Goal: Communication & Community: Ask a question

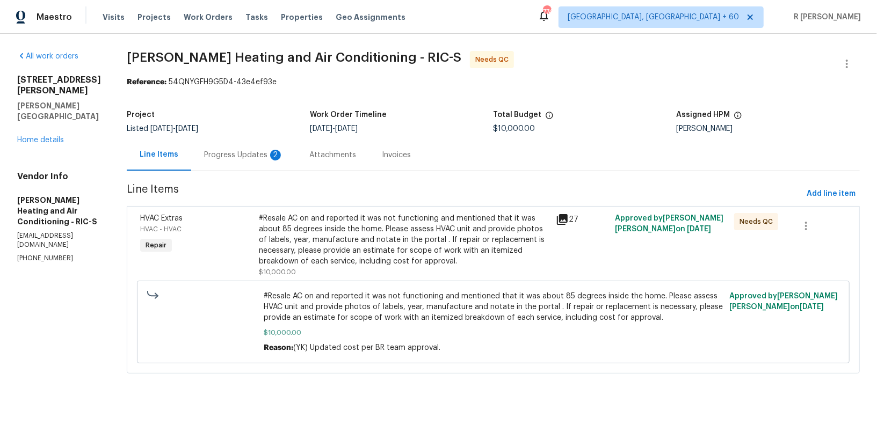
click at [216, 181] on section "[PERSON_NAME] Heating and Air Conditioning - RIC-S Needs QC Reference: 54QNYGFH…" at bounding box center [493, 219] width 733 height 336
click at [218, 170] on div "Progress Updates 2" at bounding box center [243, 155] width 105 height 32
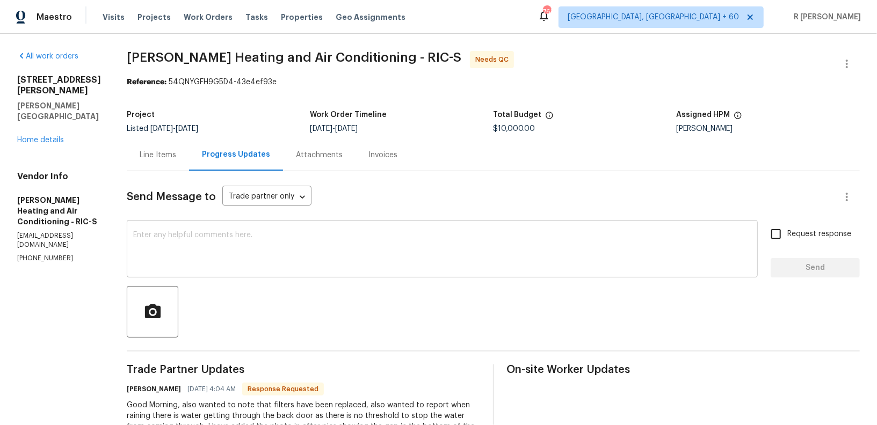
click at [284, 260] on textarea at bounding box center [442, 250] width 618 height 38
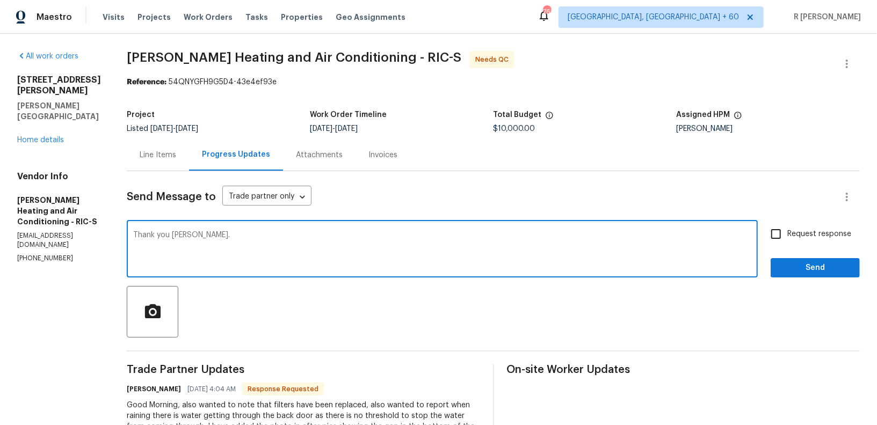
type textarea "Thank you [PERSON_NAME]."
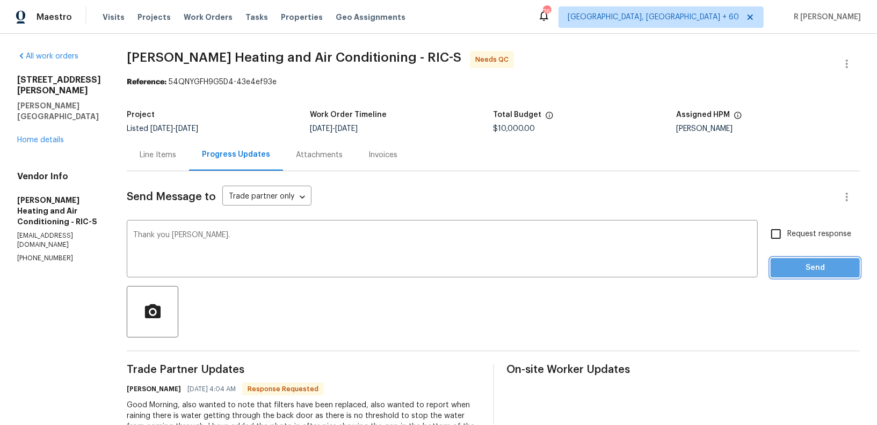
click at [829, 267] on span "Send" at bounding box center [815, 268] width 72 height 13
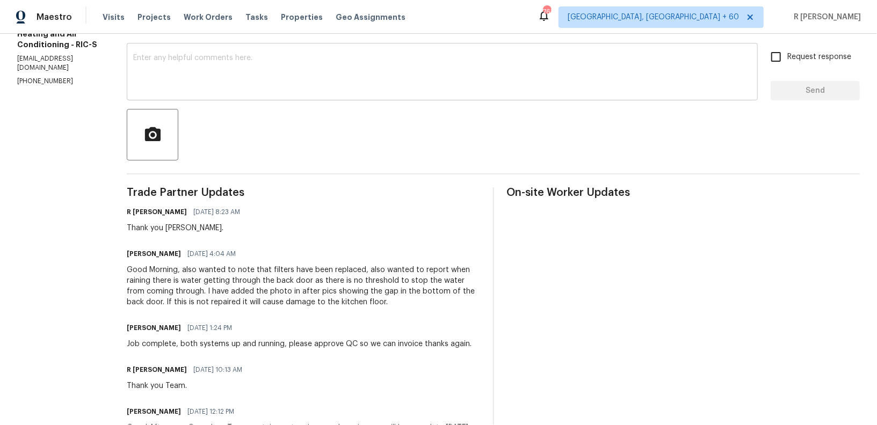
scroll to position [152, 0]
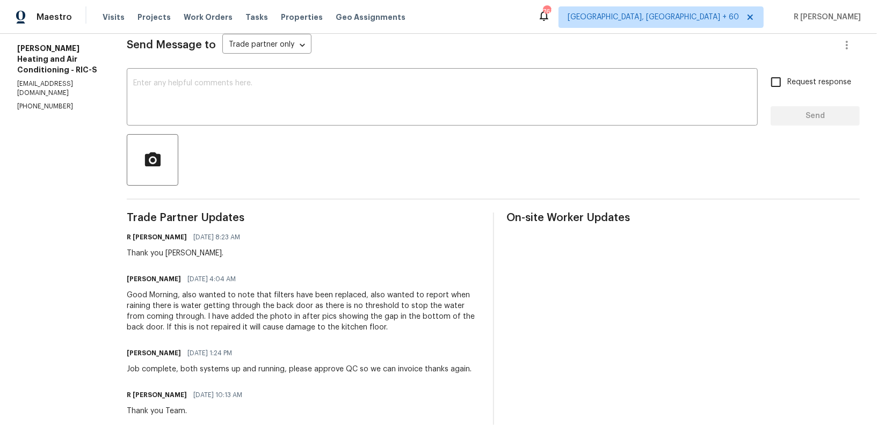
click at [263, 310] on div "Good Morning, also wanted to note that filters have been replaced, also wanted …" at bounding box center [303, 311] width 353 height 43
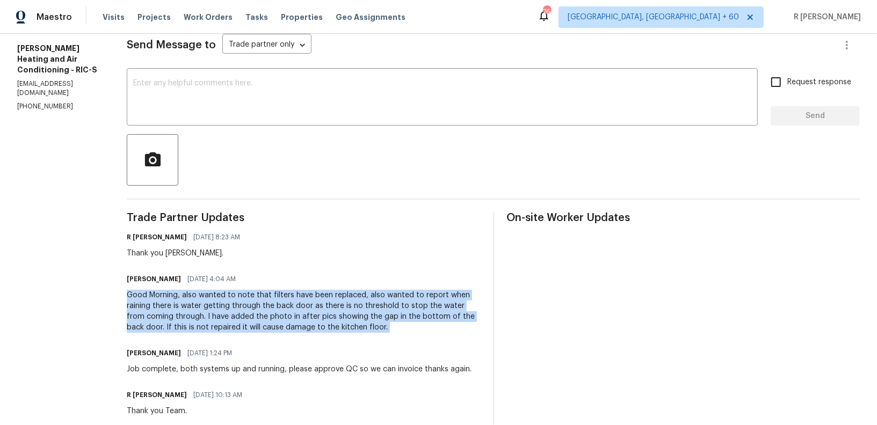
click at [263, 310] on div "Good Morning, also wanted to note that filters have been replaced, also wanted …" at bounding box center [303, 311] width 353 height 43
copy div "Good Morning, also wanted to note that filters have been replaced, also wanted …"
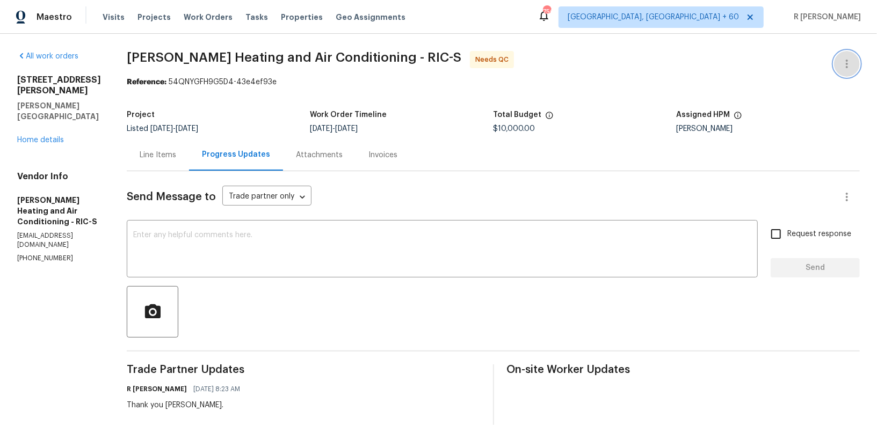
click at [849, 68] on icon "button" at bounding box center [847, 63] width 13 height 13
click at [784, 66] on li "Edit" at bounding box center [812, 64] width 116 height 18
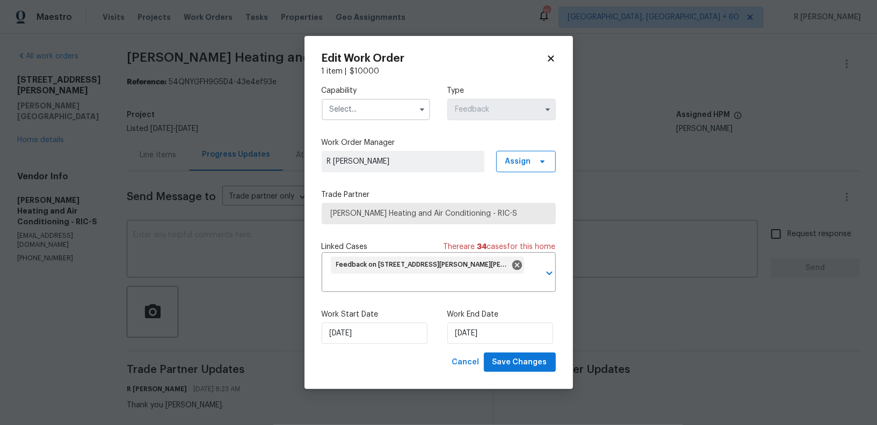
click at [378, 117] on input "text" at bounding box center [376, 109] width 108 height 21
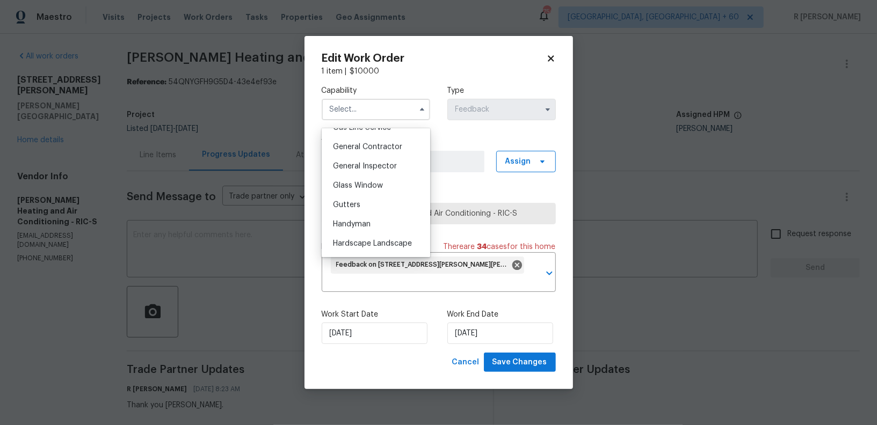
scroll to position [532, 0]
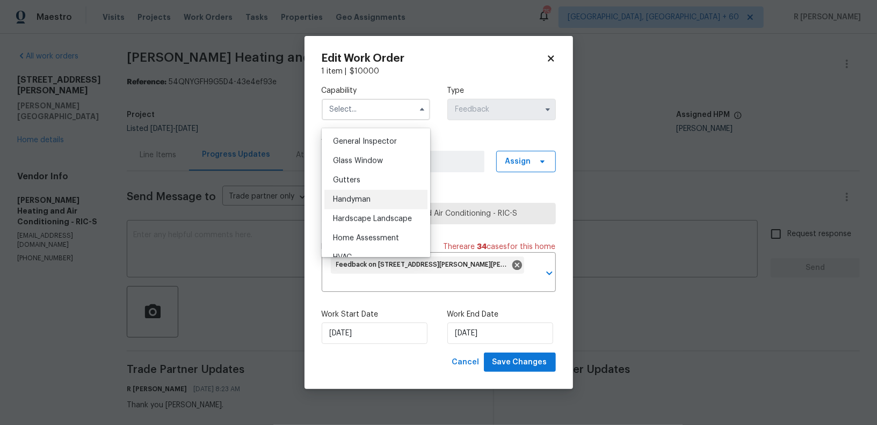
click at [357, 201] on span "Handyman" at bounding box center [352, 200] width 38 height 8
type input "Handyman"
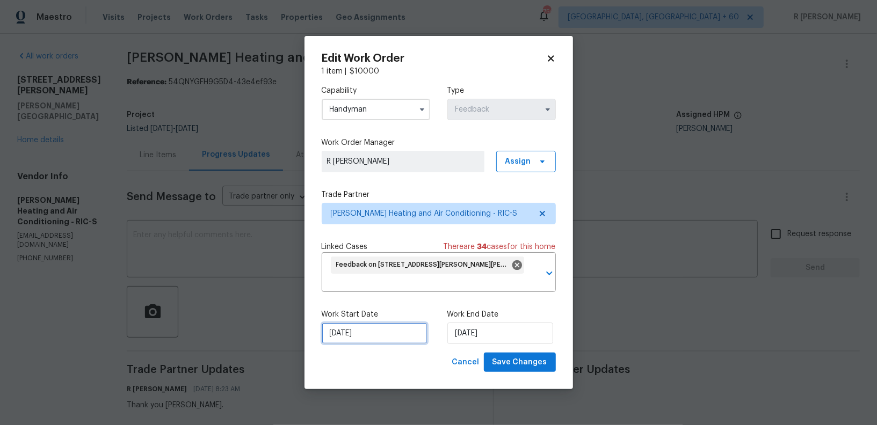
click at [326, 327] on input "[DATE]" at bounding box center [375, 333] width 106 height 21
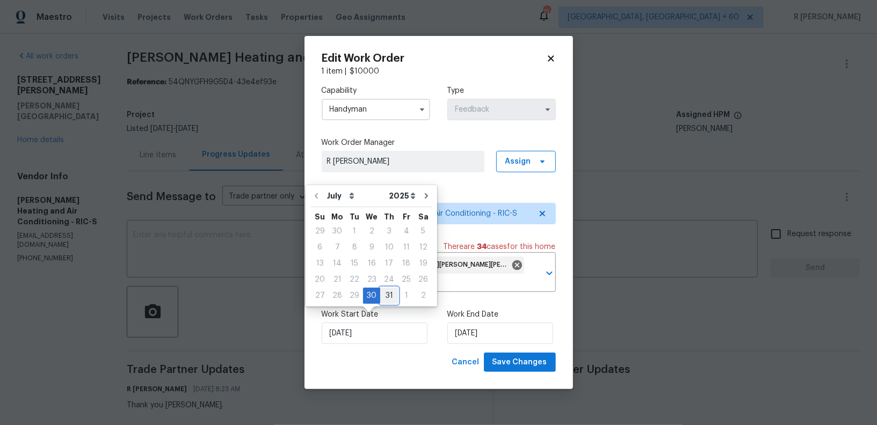
click at [392, 291] on div "31" at bounding box center [389, 295] width 18 height 15
type input "[DATE]"
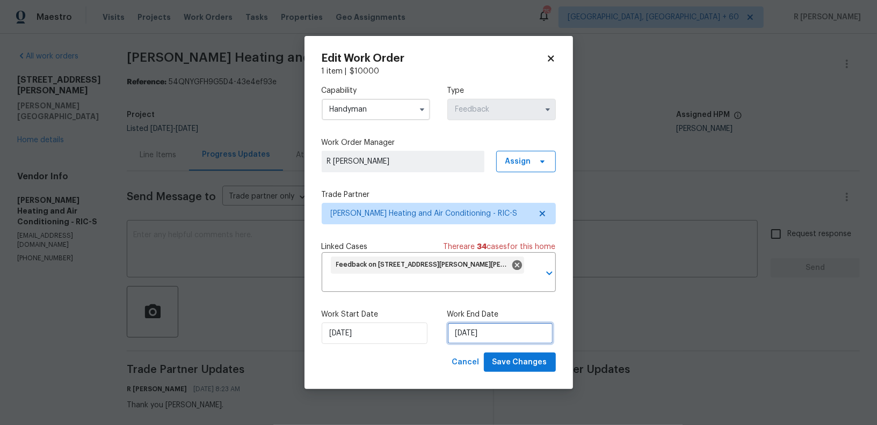
click at [473, 323] on input "[DATE]" at bounding box center [500, 333] width 106 height 21
select select "7"
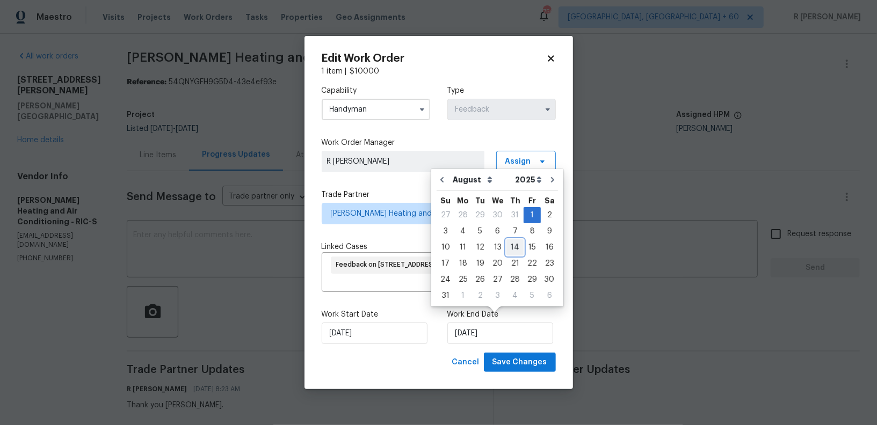
click at [515, 246] on div "14" at bounding box center [514, 247] width 17 height 15
type input "[DATE]"
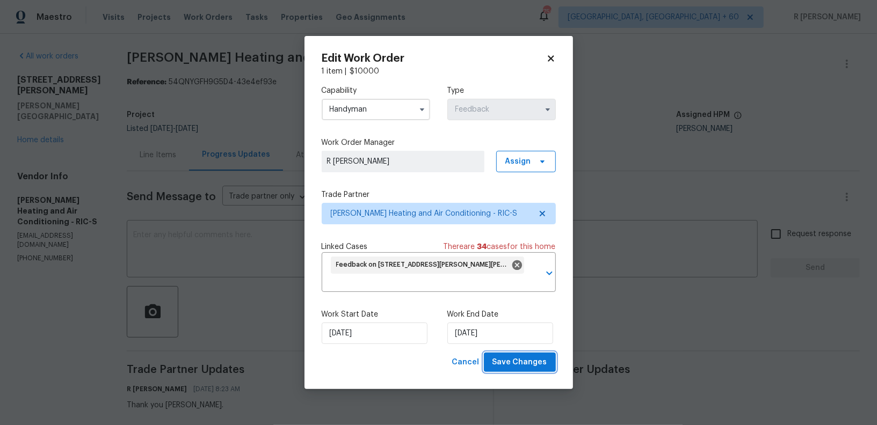
click at [525, 360] on span "Save Changes" at bounding box center [520, 362] width 55 height 13
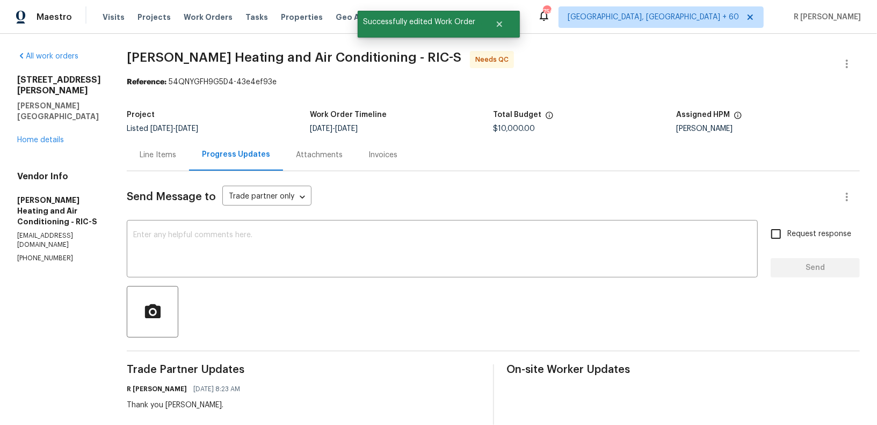
click at [155, 168] on div "Line Items" at bounding box center [158, 155] width 62 height 32
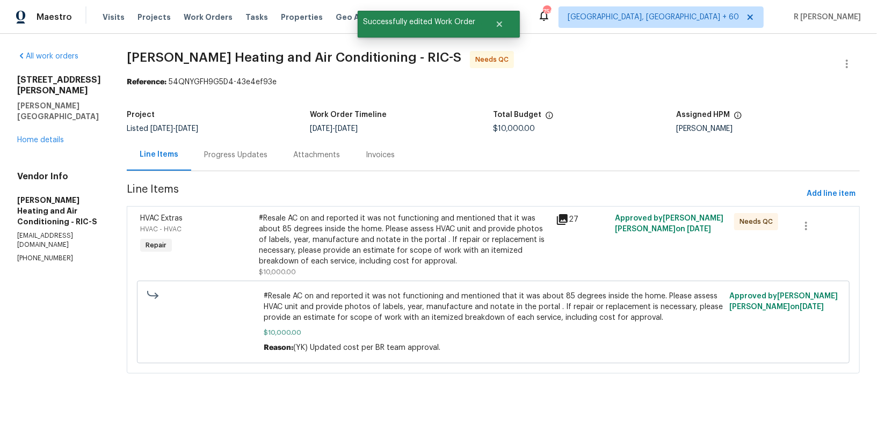
click at [360, 258] on div "#Resale AC on and reported it was not functioning and mentioned that it was abo…" at bounding box center [404, 240] width 291 height 54
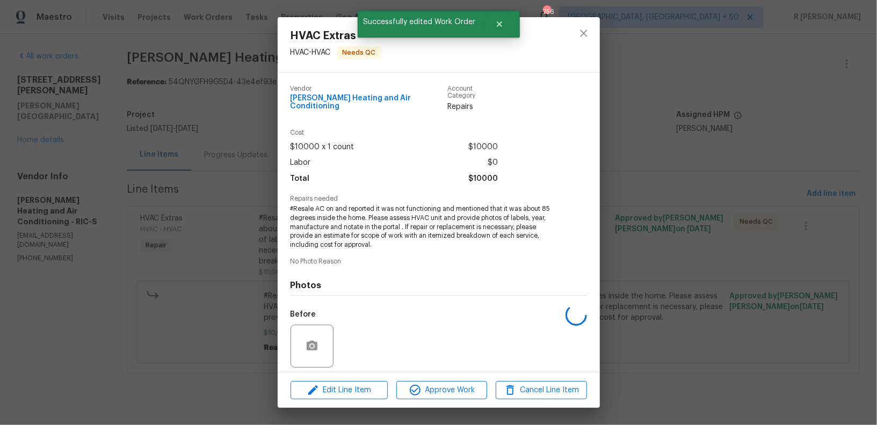
scroll to position [69, 0]
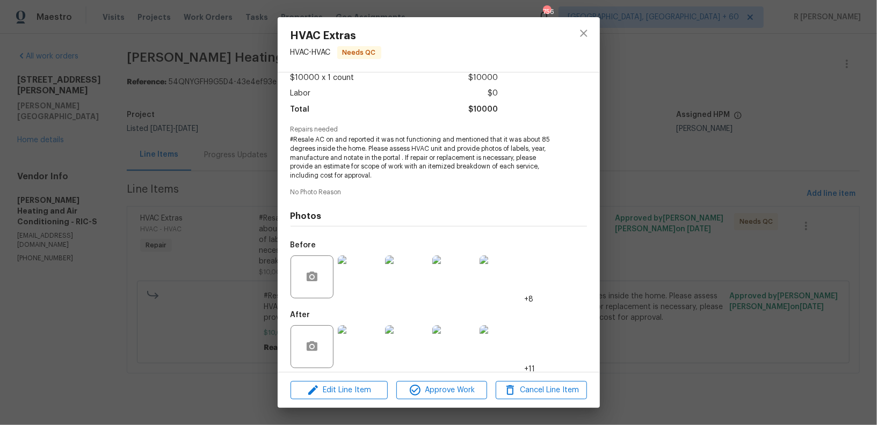
click at [360, 328] on img at bounding box center [359, 346] width 43 height 43
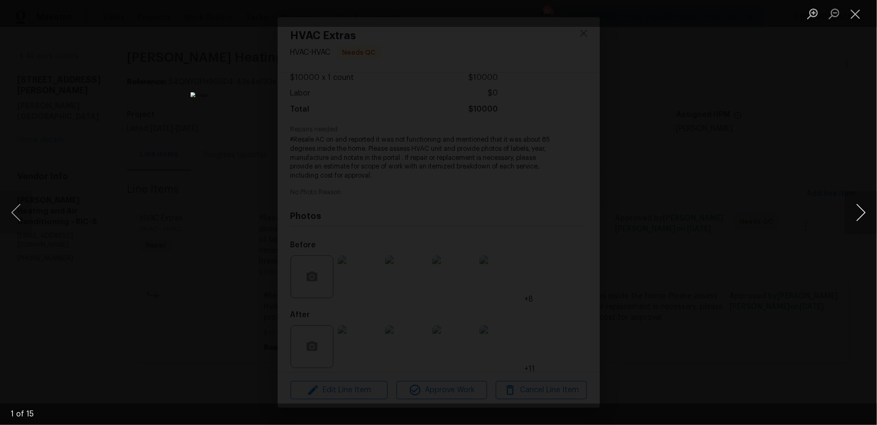
click at [863, 207] on button "Next image" at bounding box center [861, 212] width 32 height 43
click at [861, 212] on button "Next image" at bounding box center [861, 212] width 32 height 43
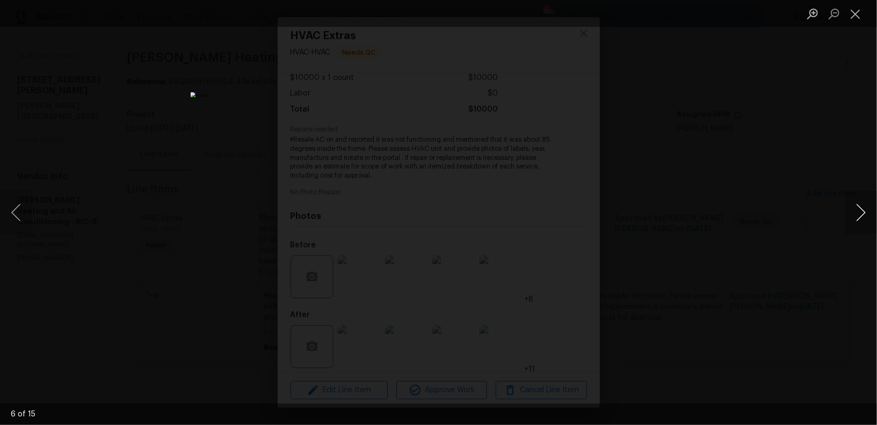
click at [861, 212] on button "Next image" at bounding box center [861, 212] width 32 height 43
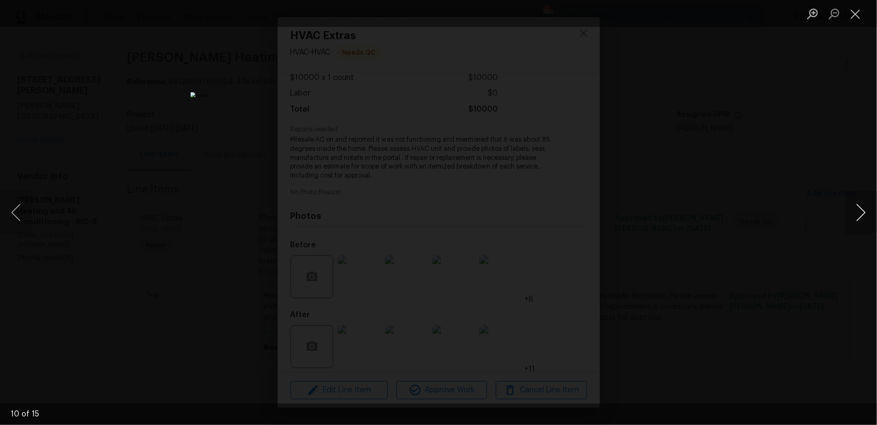
click at [861, 212] on button "Next image" at bounding box center [861, 212] width 32 height 43
click at [859, 10] on button "Close lightbox" at bounding box center [855, 13] width 21 height 19
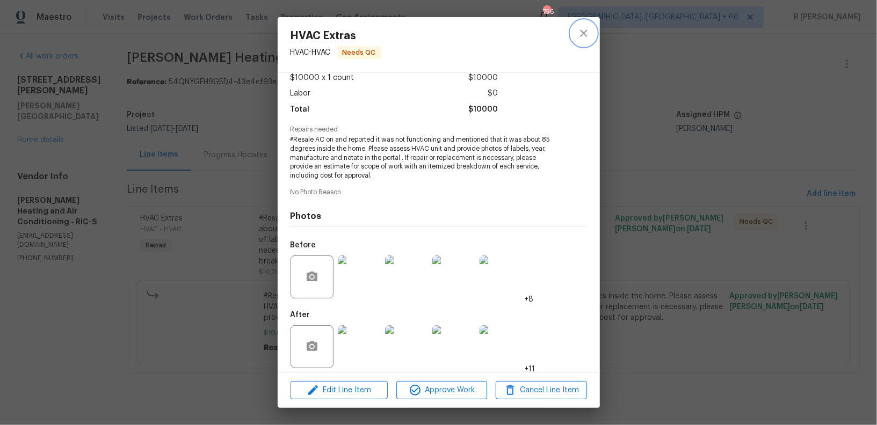
click at [580, 32] on icon "close" at bounding box center [583, 33] width 13 height 13
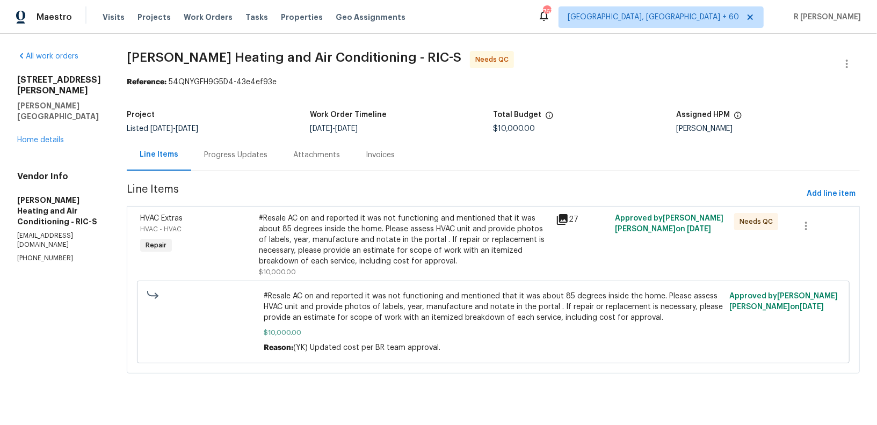
click at [387, 233] on div "#Resale AC on and reported it was not functioning and mentioned that it was abo…" at bounding box center [404, 240] width 291 height 54
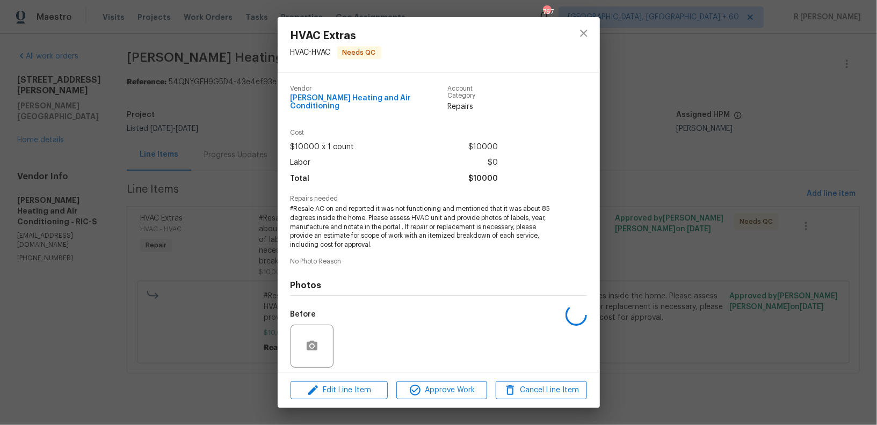
scroll to position [69, 0]
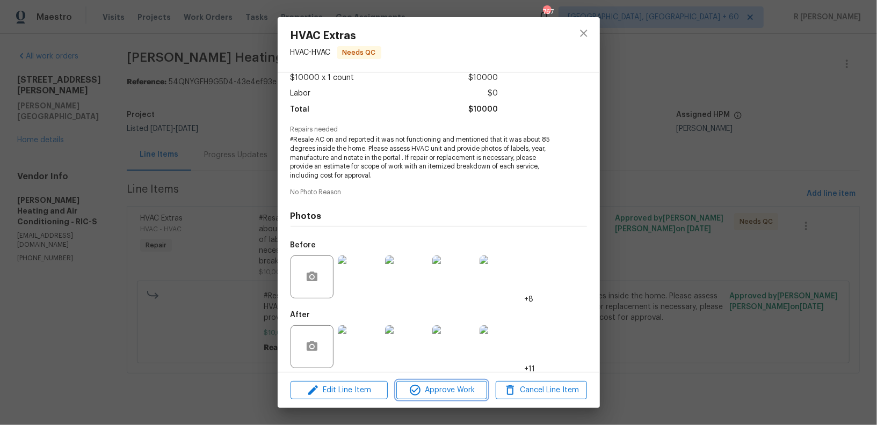
click at [423, 388] on span "Approve Work" at bounding box center [442, 390] width 84 height 13
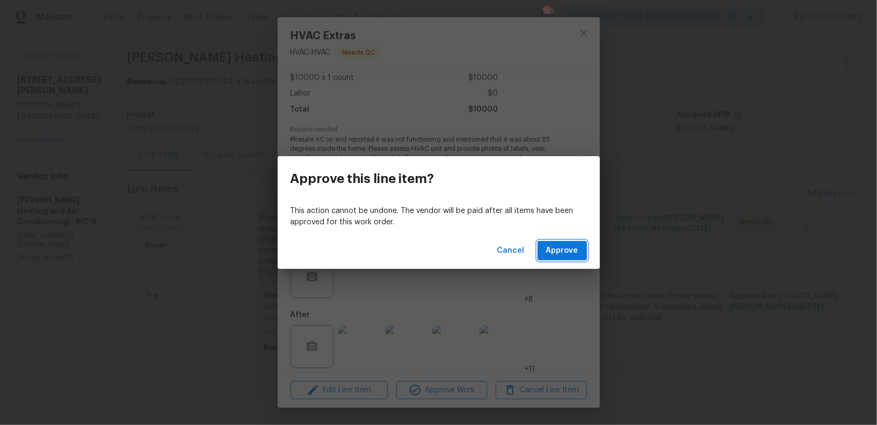
click at [569, 247] on span "Approve" at bounding box center [562, 250] width 32 height 13
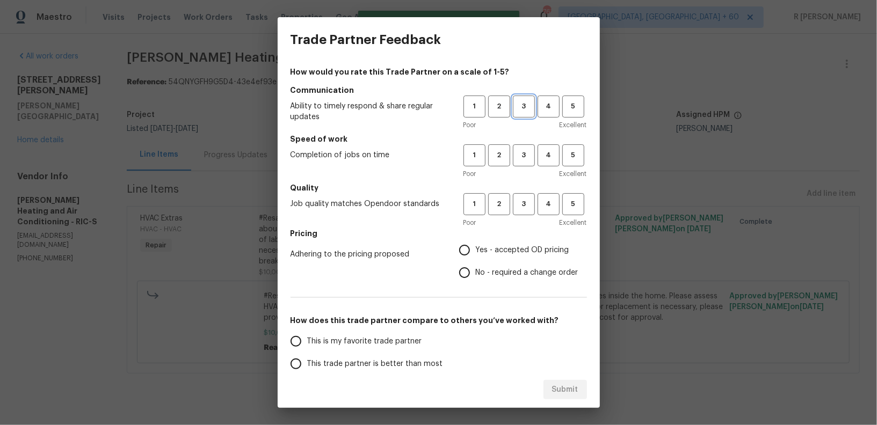
click at [524, 109] on span "3" at bounding box center [524, 106] width 20 height 12
click at [527, 156] on span "3" at bounding box center [524, 155] width 20 height 12
click at [524, 206] on span "3" at bounding box center [524, 204] width 20 height 12
click at [493, 248] on span "Yes - accepted OD pricing" at bounding box center [522, 250] width 93 height 11
click at [476, 248] on input "Yes - accepted OD pricing" at bounding box center [464, 250] width 23 height 23
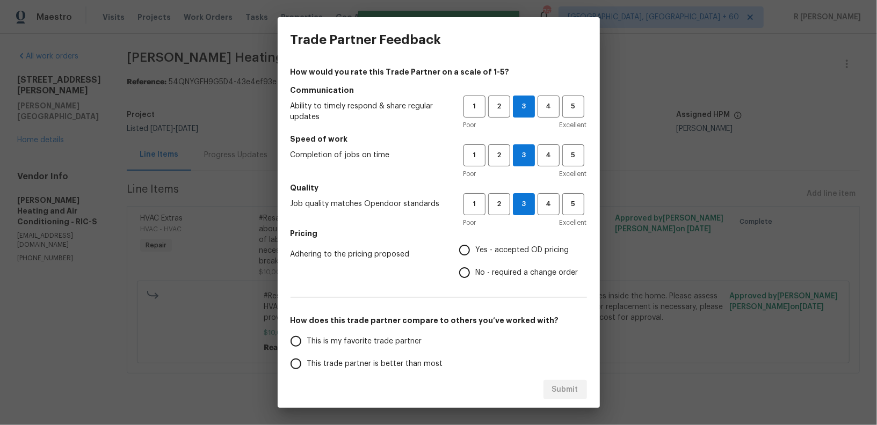
radio input "true"
click at [491, 272] on span "No - required a change order" at bounding box center [527, 272] width 103 height 11
click at [476, 272] on input "No - required a change order" at bounding box center [464, 273] width 23 height 23
radio input "true"
click at [353, 359] on span "This trade partner is better than most" at bounding box center [375, 364] width 136 height 11
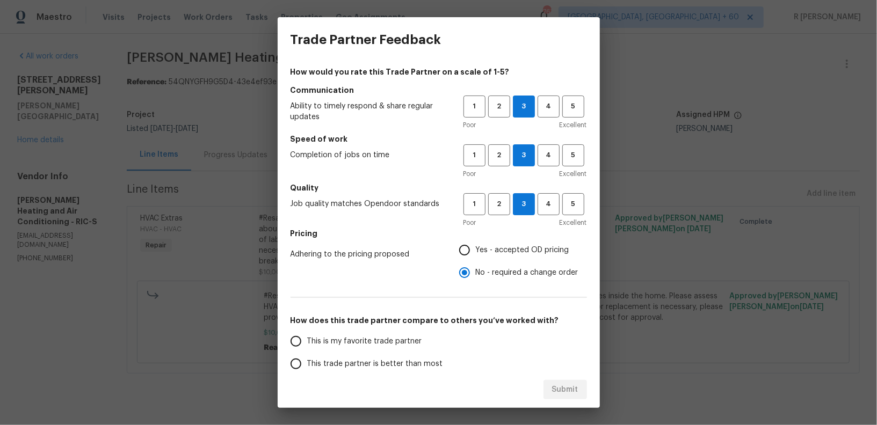
click at [307, 358] on input "This trade partner is better than most" at bounding box center [296, 364] width 23 height 23
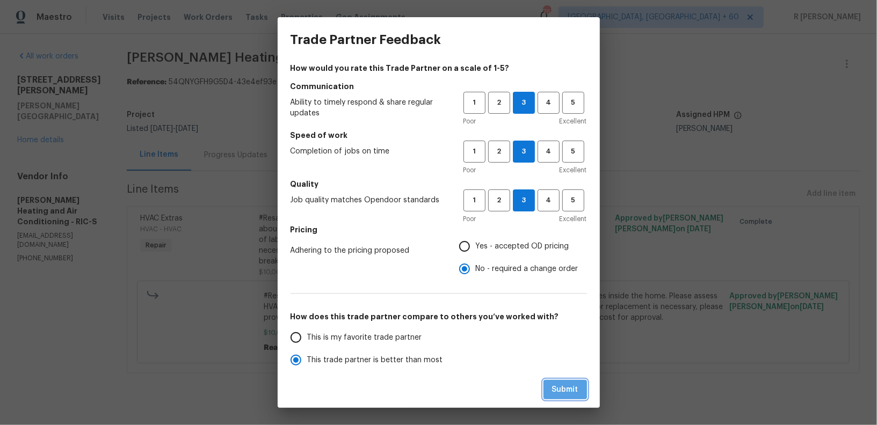
click at [568, 393] on span "Submit" at bounding box center [565, 389] width 26 height 13
radio input "true"
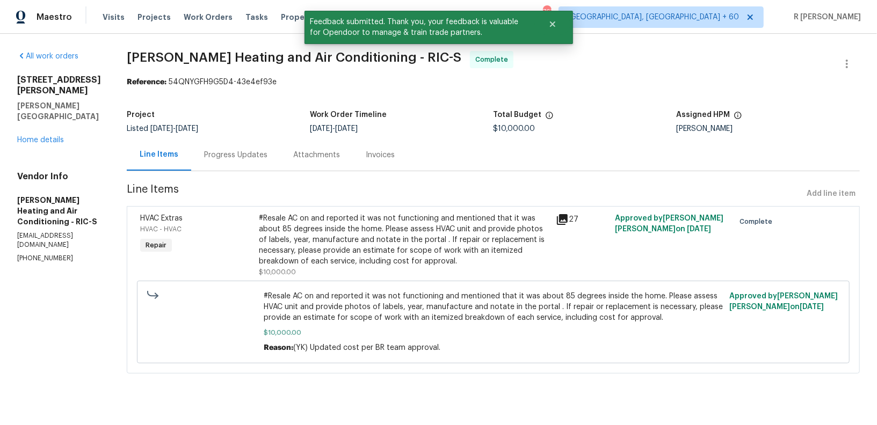
click at [241, 158] on div "Progress Updates" at bounding box center [235, 155] width 63 height 11
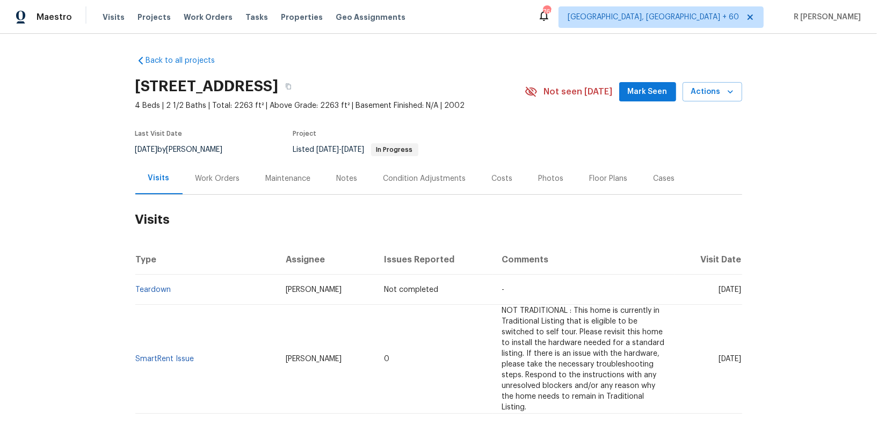
click at [213, 178] on div "Work Orders" at bounding box center [217, 178] width 45 height 11
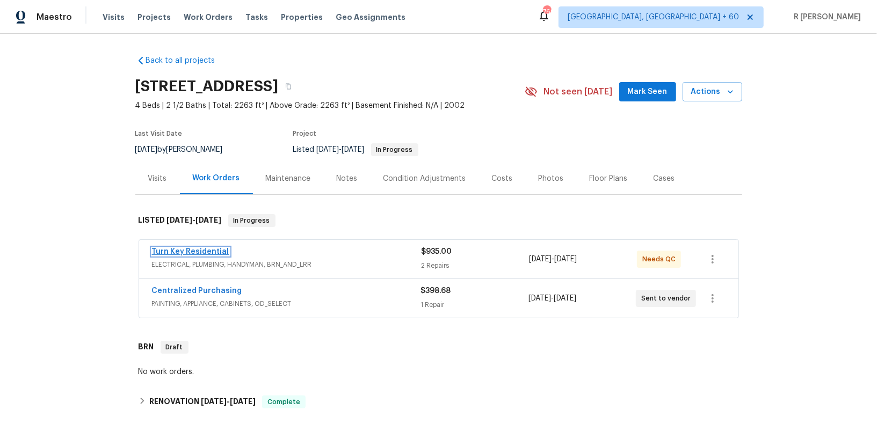
click at [187, 248] on link "Turn Key Residential" at bounding box center [190, 252] width 77 height 8
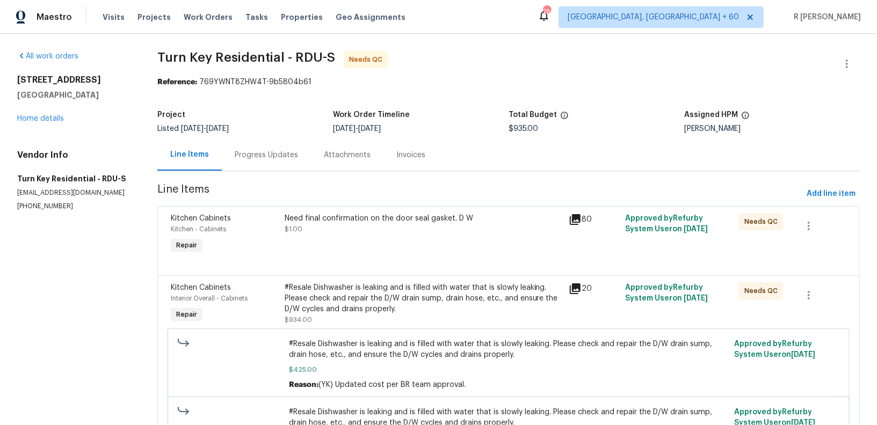
click at [257, 164] on div "Progress Updates" at bounding box center [266, 155] width 89 height 32
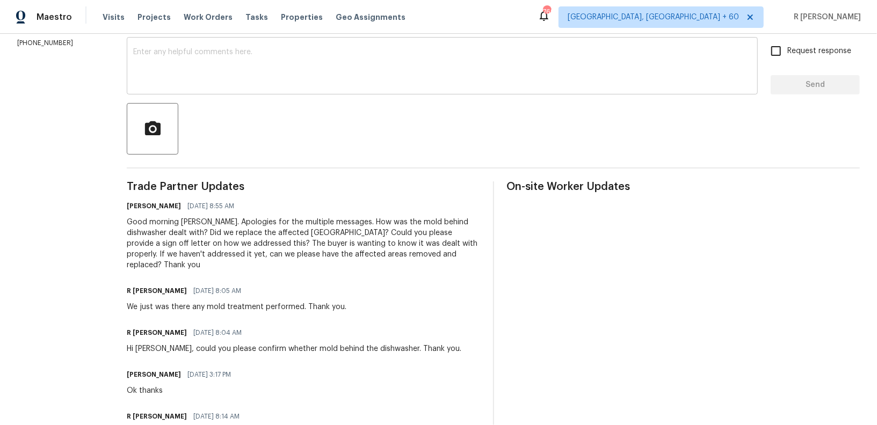
scroll to position [3, 0]
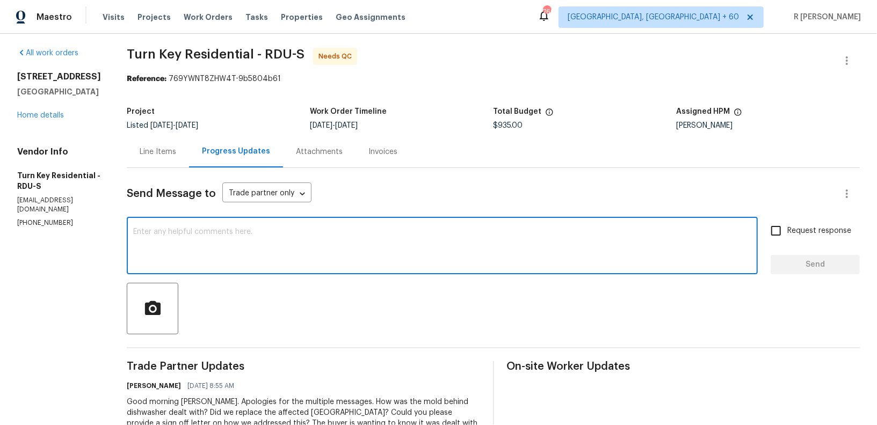
click at [470, 263] on textarea at bounding box center [442, 247] width 618 height 38
paste textarea "Hi Team, can we get a status update on the work order? Thanks!"
type textarea "Hi Team, can we get a status update on the work order? Thanks!"
click at [800, 234] on span "Request response" at bounding box center [819, 231] width 64 height 11
click at [787, 234] on input "Request response" at bounding box center [776, 231] width 23 height 23
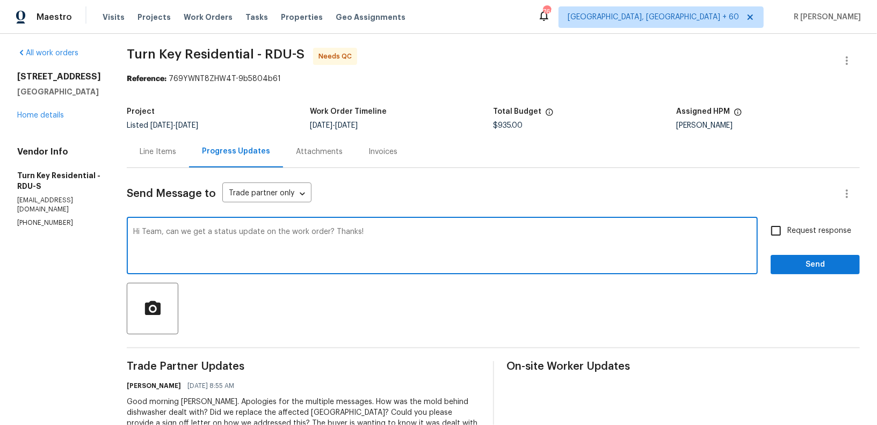
checkbox input "true"
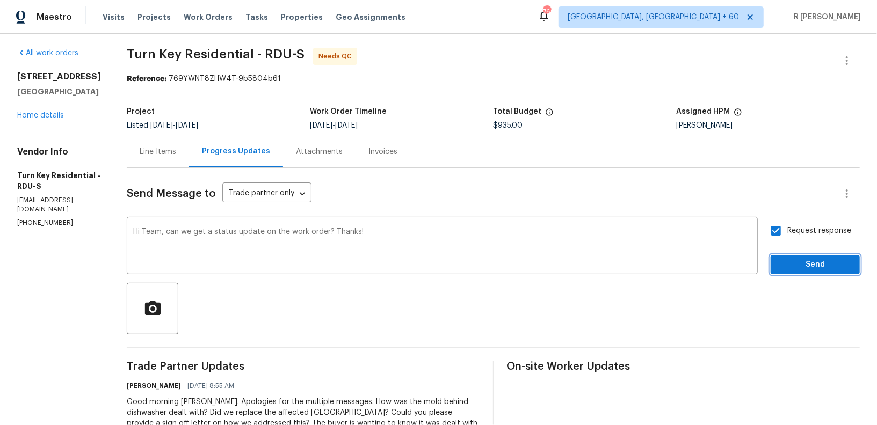
click at [802, 260] on span "Send" at bounding box center [815, 264] width 72 height 13
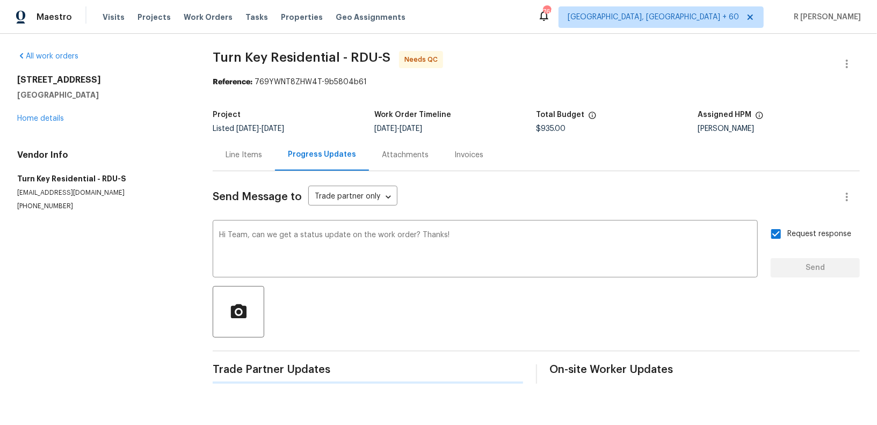
scroll to position [0, 0]
